Goal: Task Accomplishment & Management: Use online tool/utility

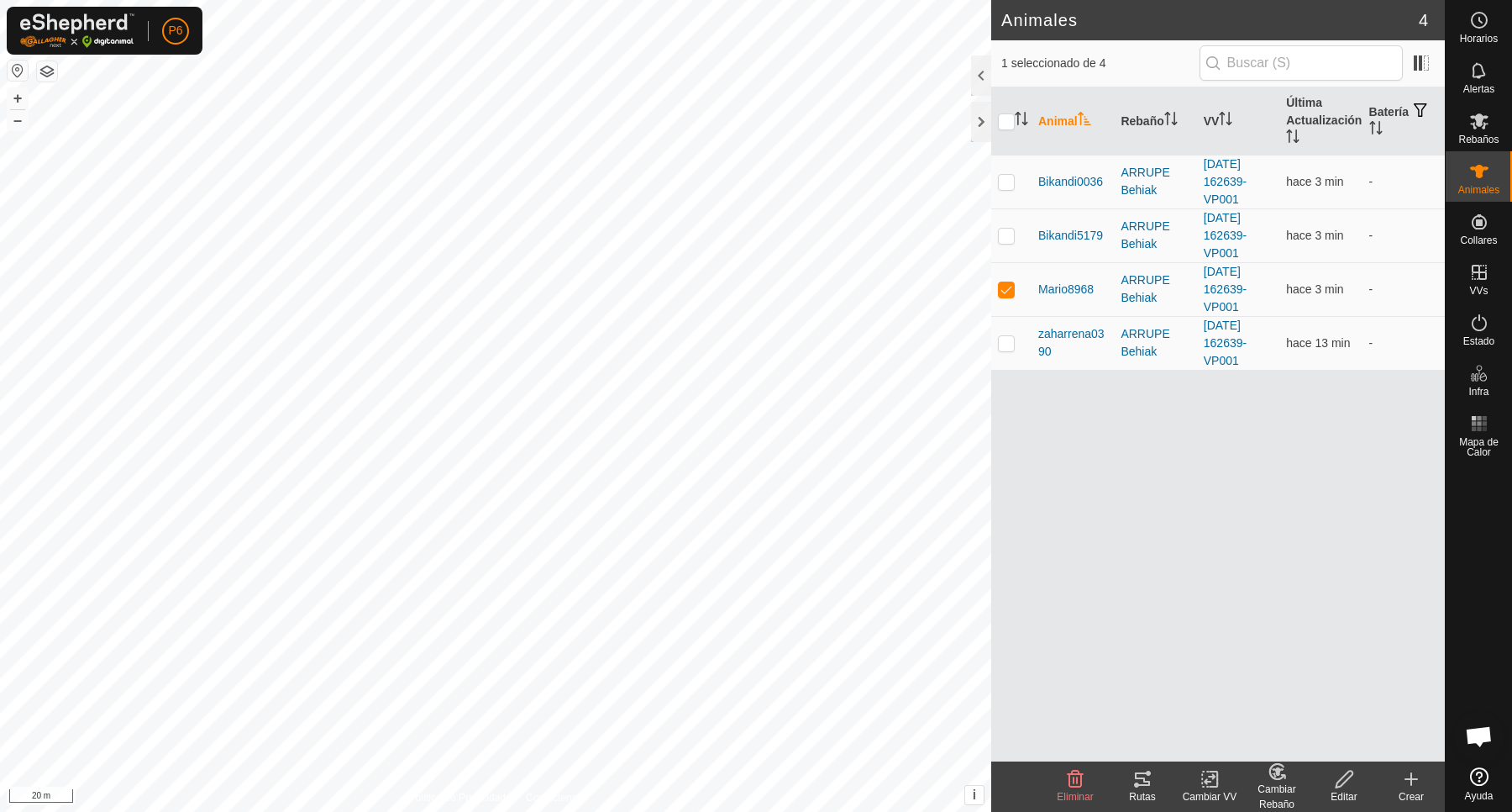
click at [1143, 789] on div "Rutas" at bounding box center [1142, 796] width 67 height 15
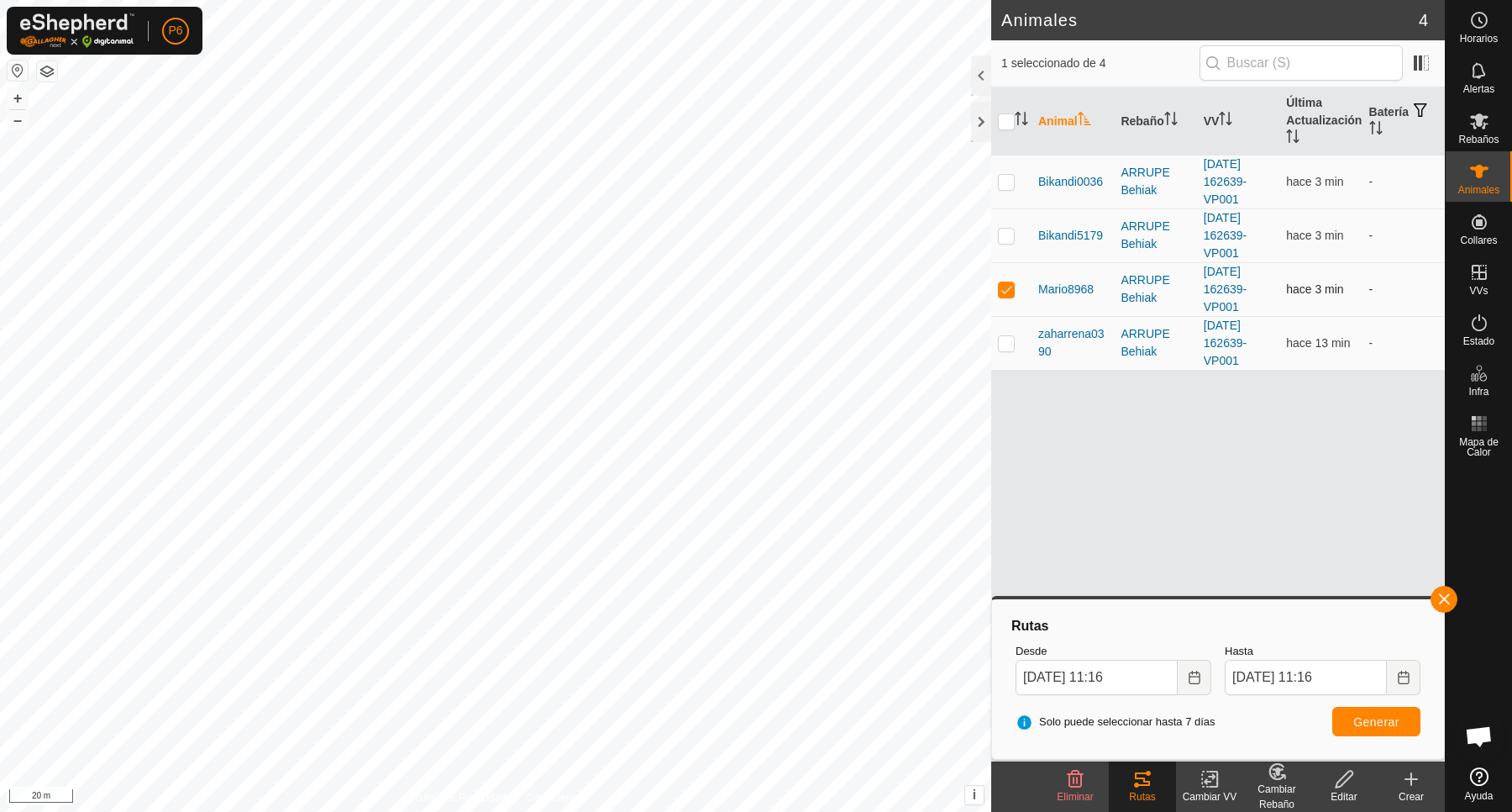
click at [1008, 291] on p-checkbox at bounding box center [1006, 289] width 17 height 14
checkbox input "false"
click at [1005, 185] on p-checkbox at bounding box center [1006, 182] width 17 height 14
click at [1378, 711] on button "Generar" at bounding box center [1376, 722] width 88 height 30
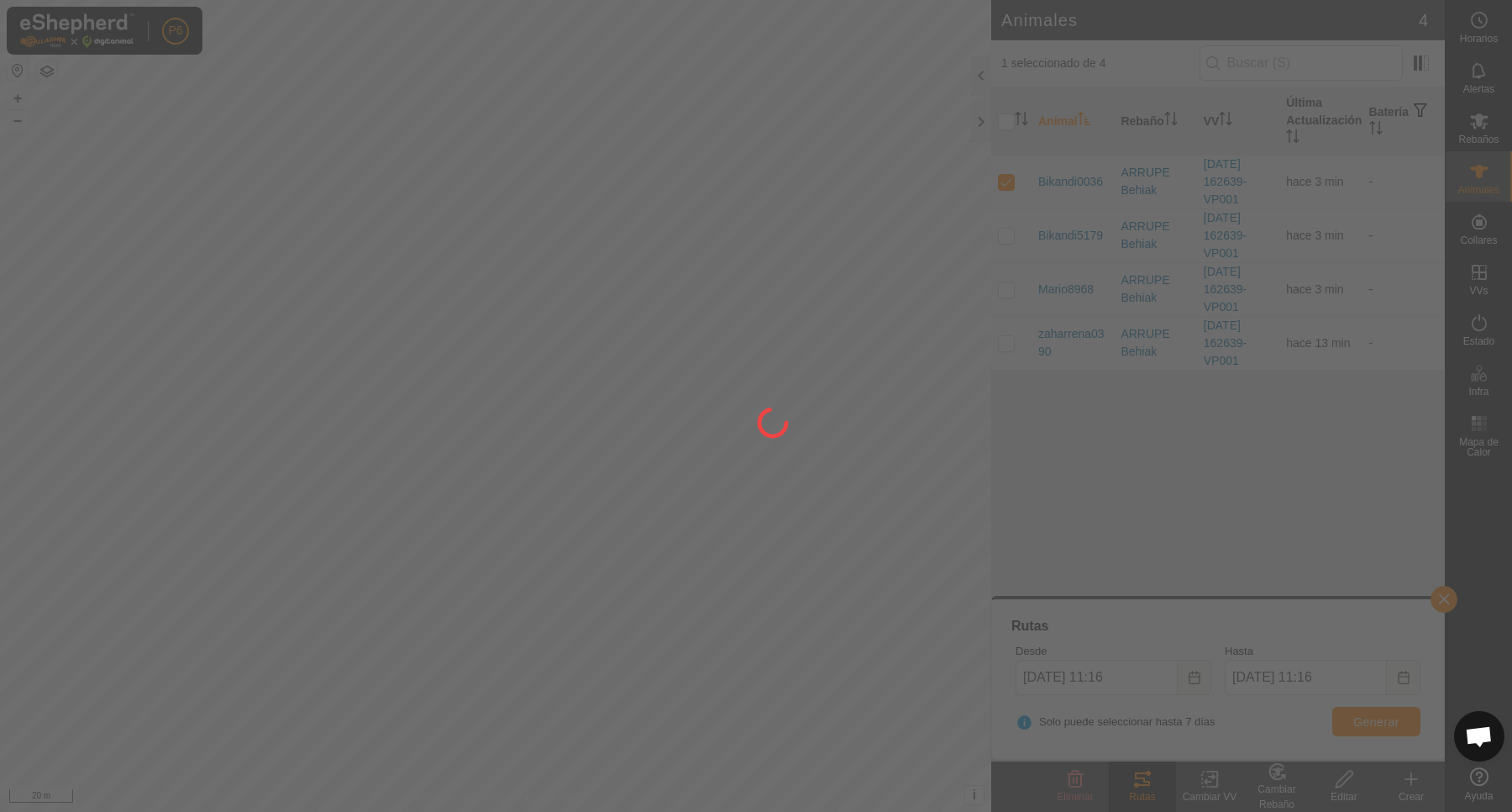
drag, startPoint x: 613, startPoint y: 236, endPoint x: 743, endPoint y: -19, distance: 286.2
click at [743, 0] on html "P6 Horarios Alertas Rebaños Animales Collares VVs Estado Infra Mapa de Calor Ay…" at bounding box center [756, 406] width 1512 height 812
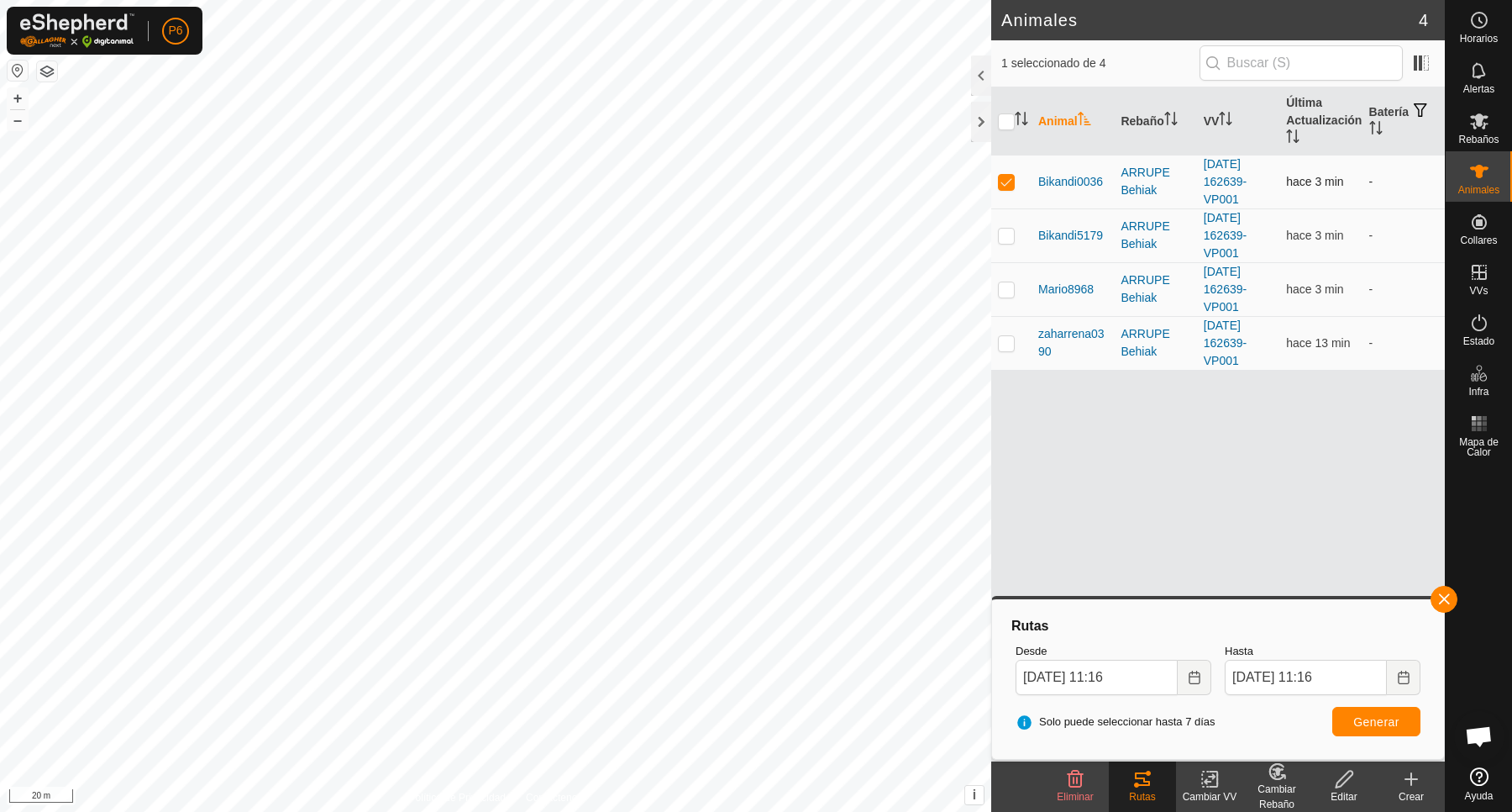
click at [1005, 186] on p-checkbox at bounding box center [1006, 182] width 17 height 14
checkbox input "false"
click at [1009, 342] on p-checkbox at bounding box center [1006, 343] width 17 height 14
checkbox input "true"
click at [1349, 716] on button "Generar" at bounding box center [1376, 722] width 88 height 30
